Goal: Navigation & Orientation: Find specific page/section

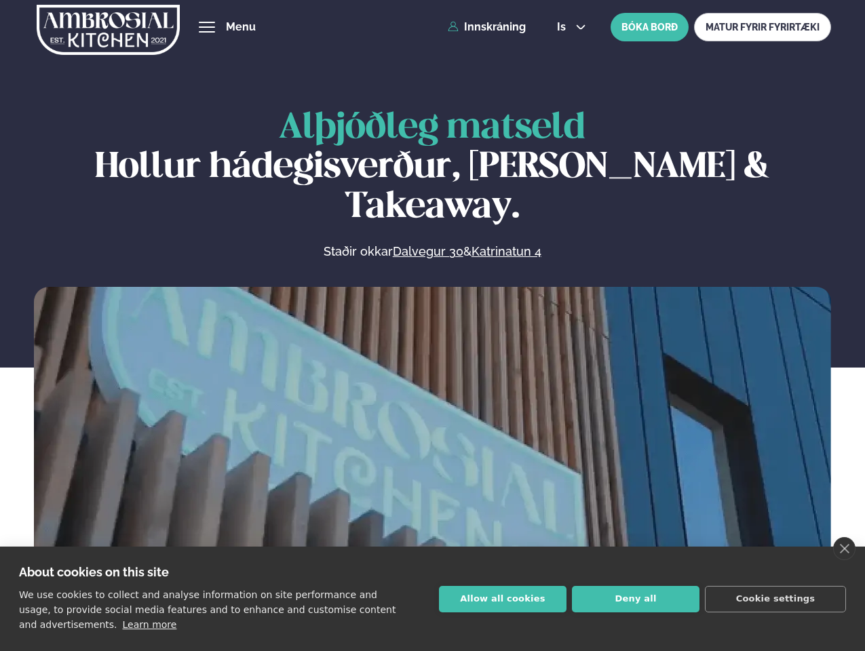
click at [844, 549] on link "close" at bounding box center [844, 548] width 22 height 23
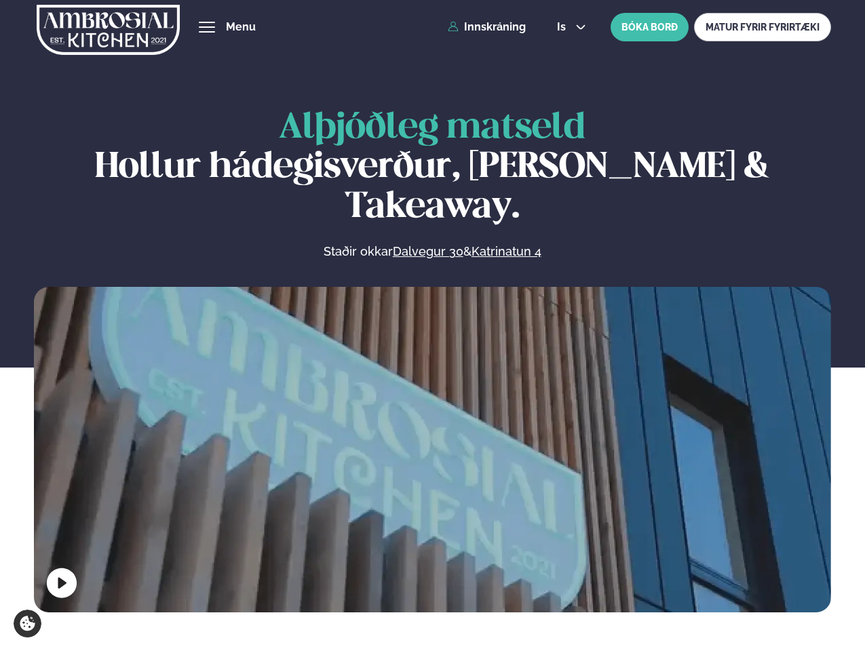
click at [207, 27] on span "hamburger" at bounding box center [207, 27] width 12 height 12
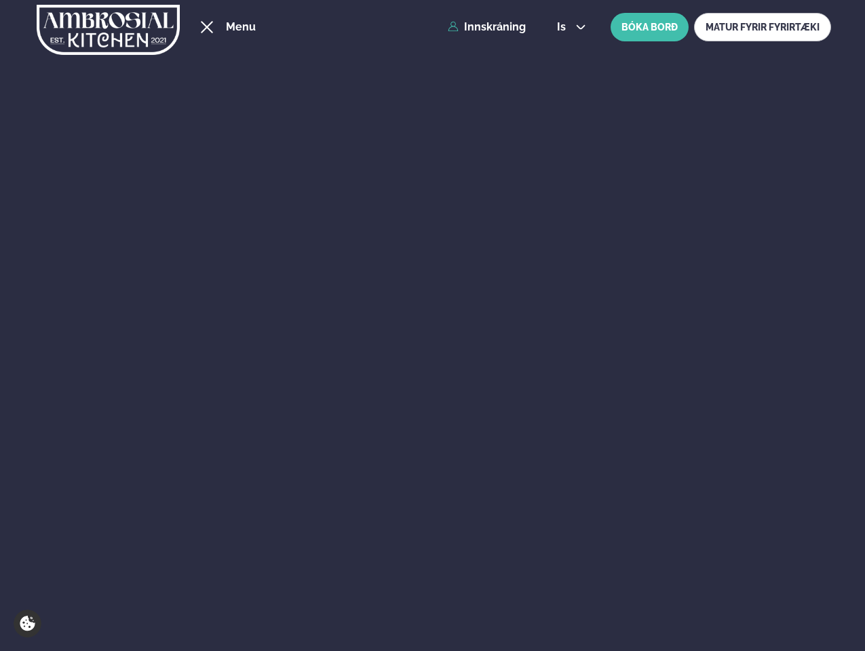
click at [570, 27] on span "is" at bounding box center [563, 27] width 13 height 11
click at [432, 446] on div "Um okkur" at bounding box center [216, 424] width 841 height 52
